Goal: Task Accomplishment & Management: Use online tool/utility

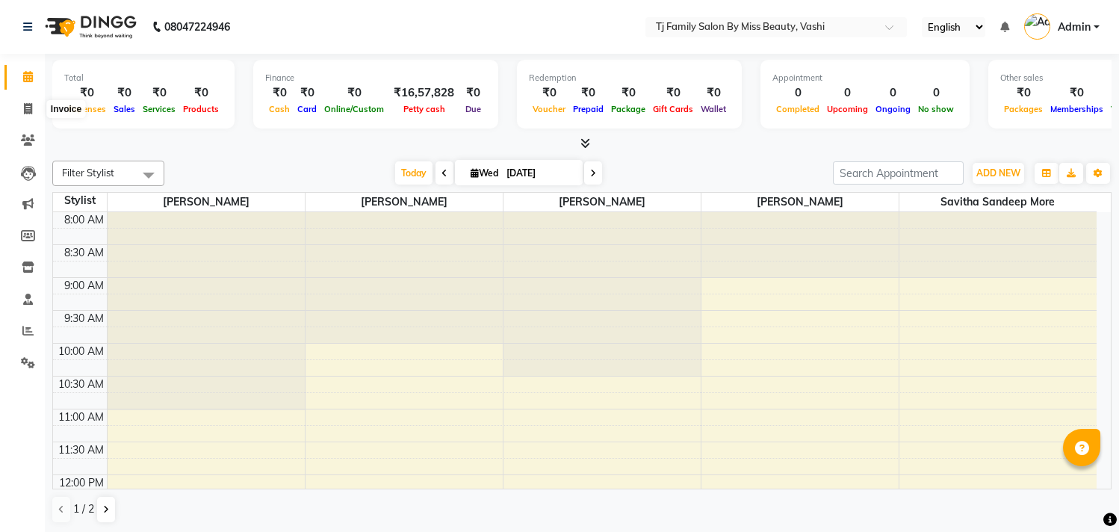
click at [27, 110] on icon at bounding box center [28, 108] width 8 height 11
select select "703"
select select "service"
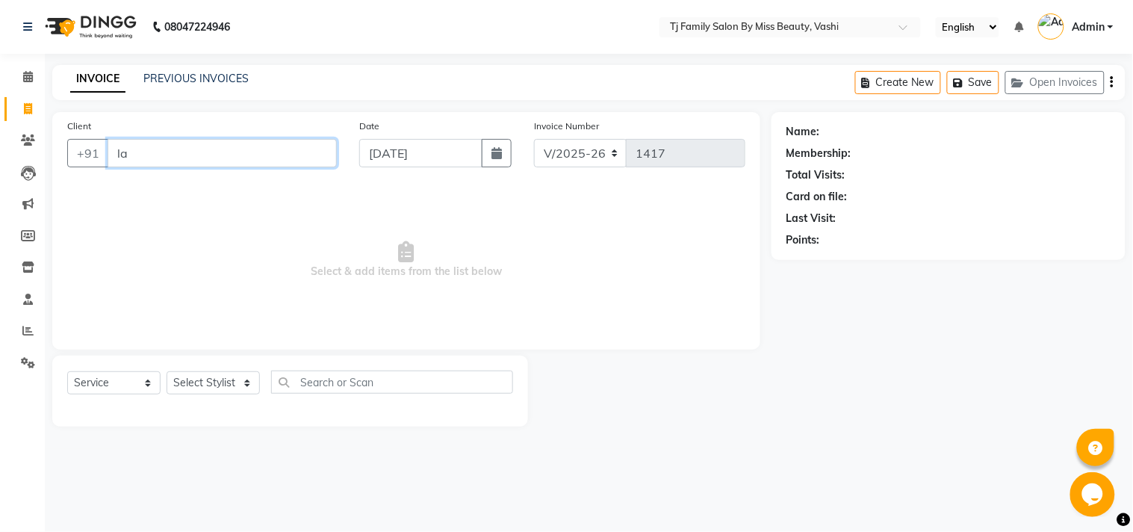
type input "lax"
